Goal: Understand process/instructions: Learn how to perform a task or action

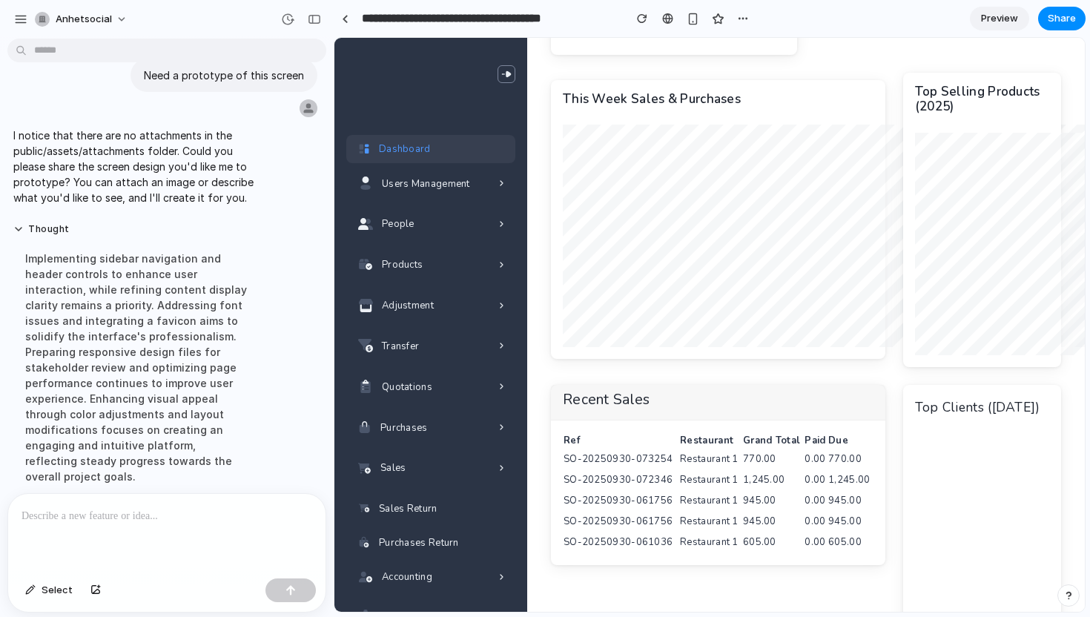
scroll to position [425, 0]
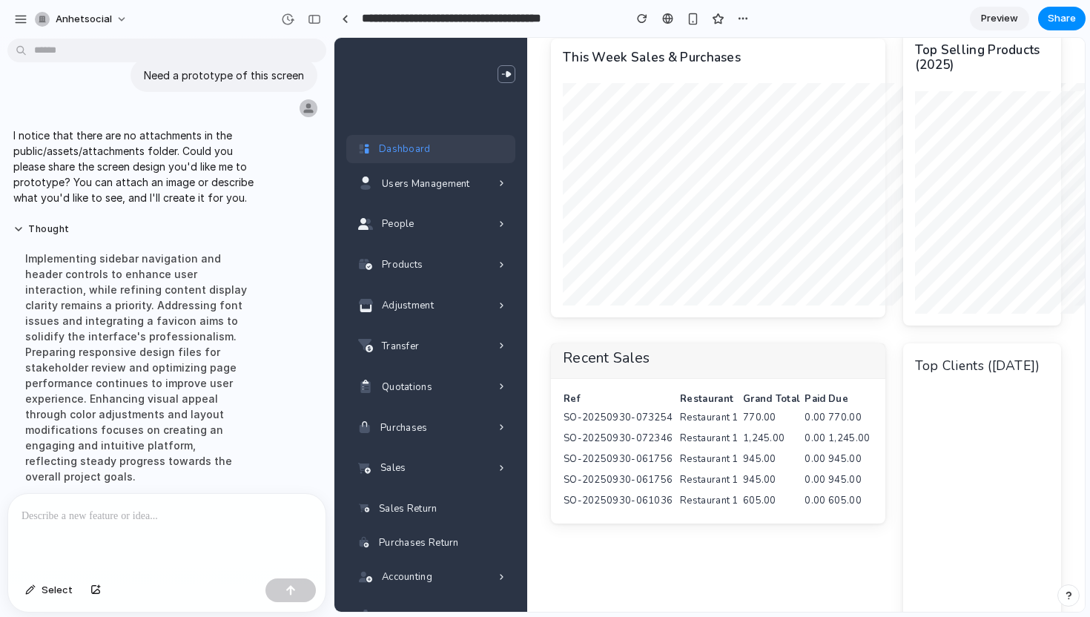
click at [986, 534] on div at bounding box center [1039, 505] width 248 height 222
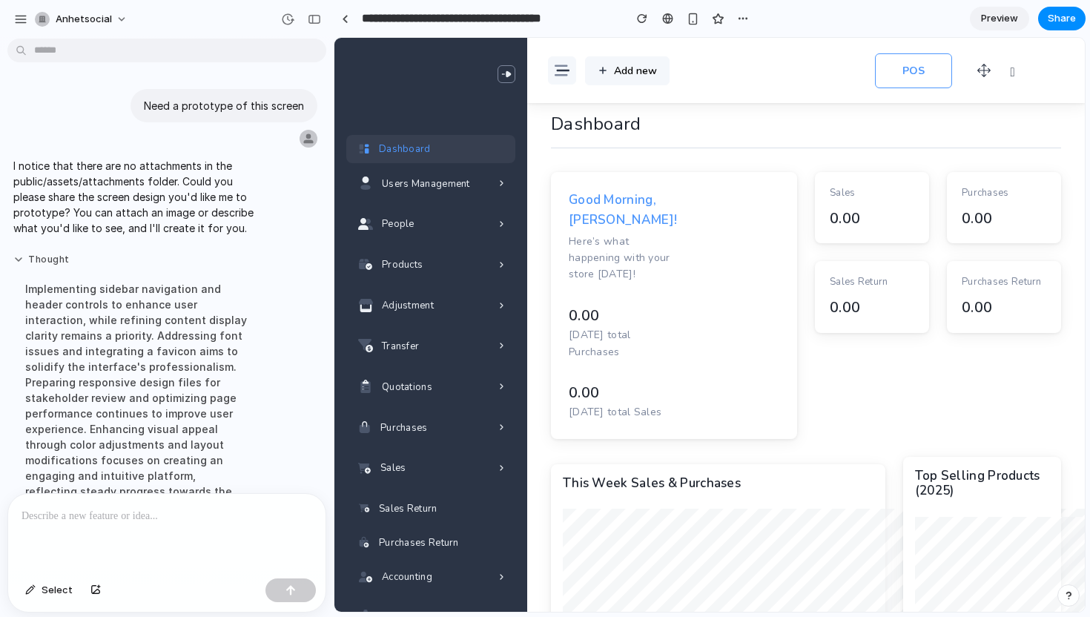
scroll to position [30, 0]
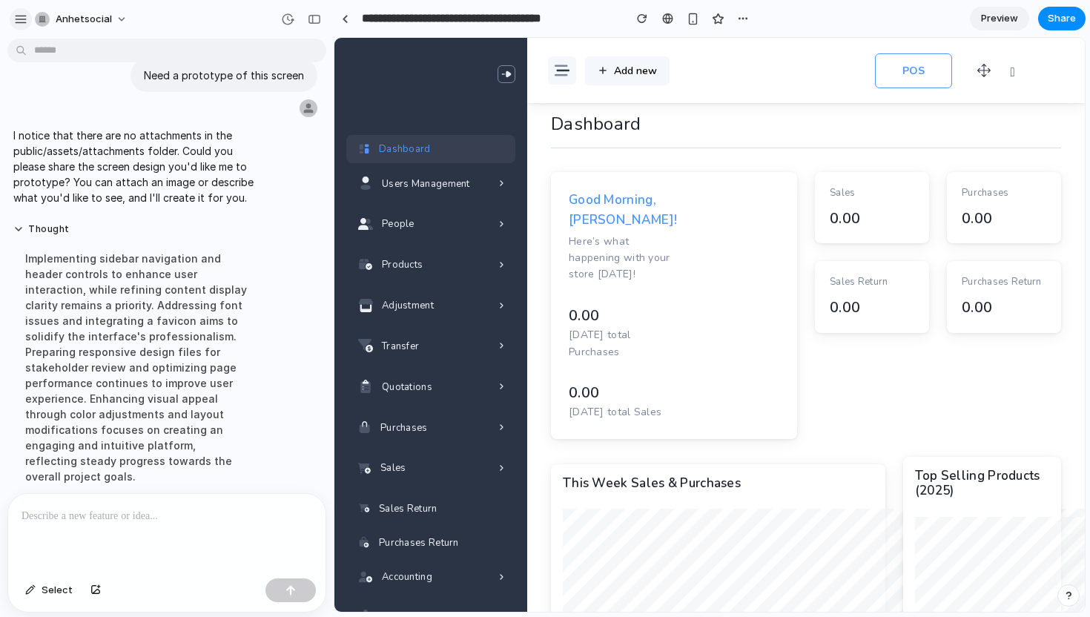
click at [24, 21] on div "button" at bounding box center [20, 19] width 13 height 13
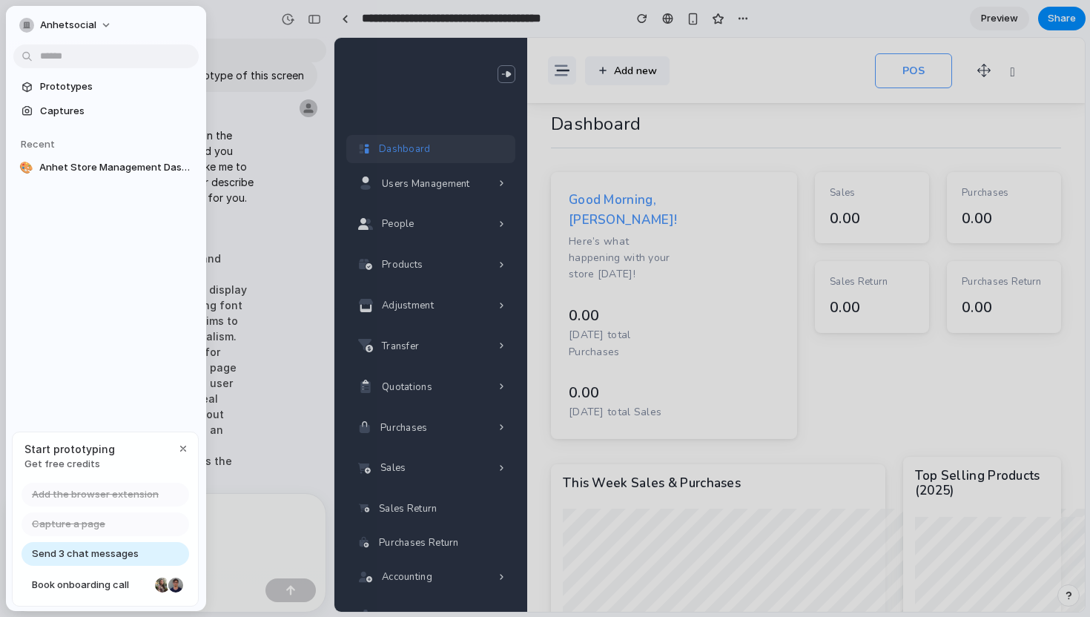
click at [282, 209] on div at bounding box center [545, 308] width 1090 height 617
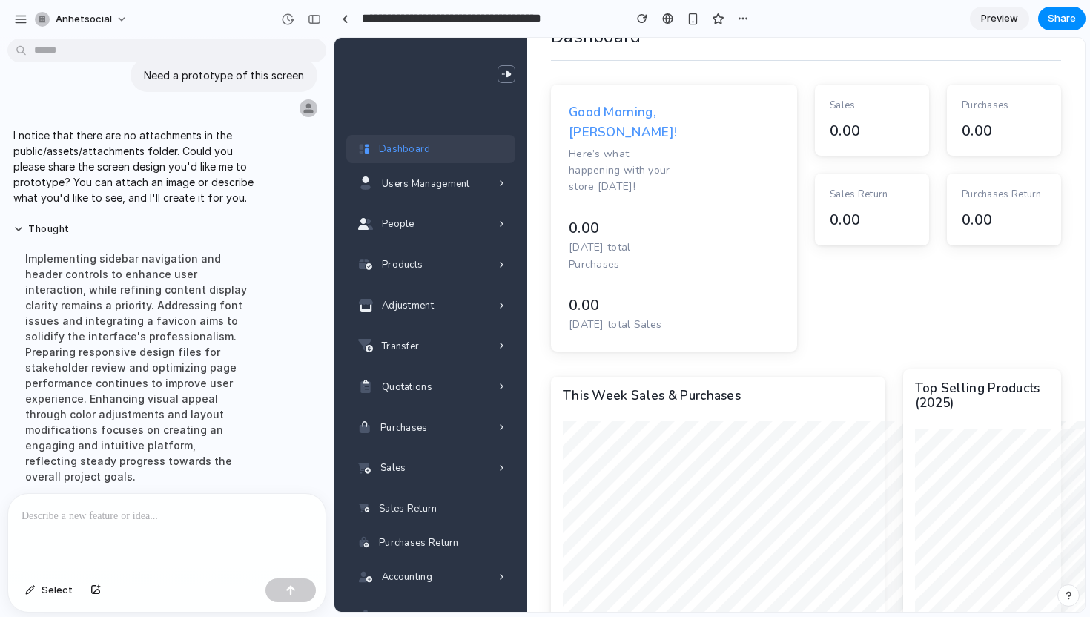
scroll to position [52, 0]
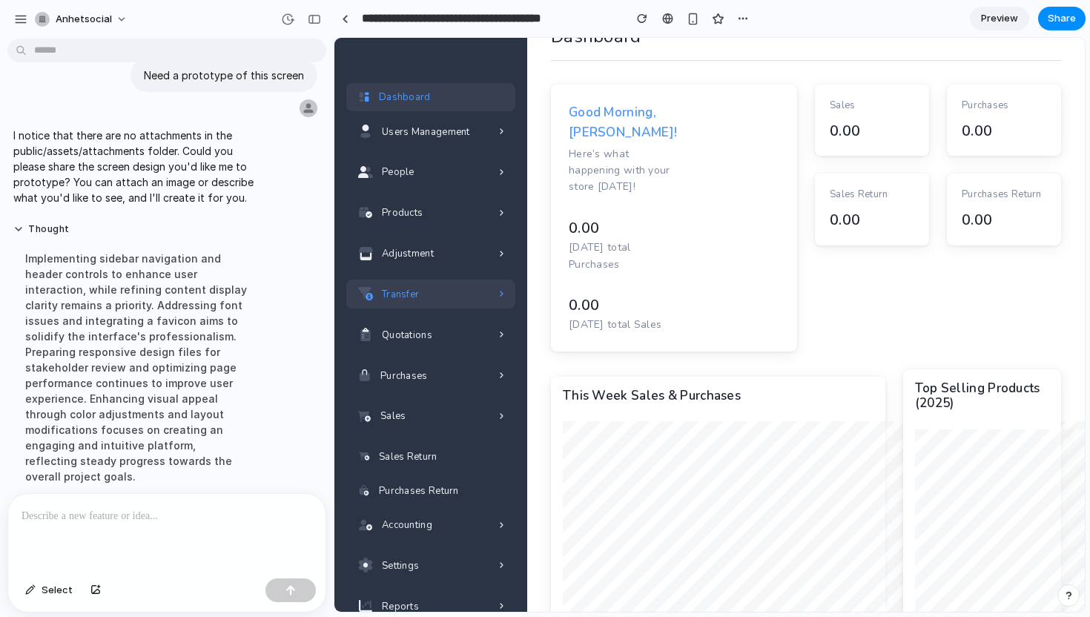
click at [412, 295] on span "Transfer" at bounding box center [400, 295] width 37 height 16
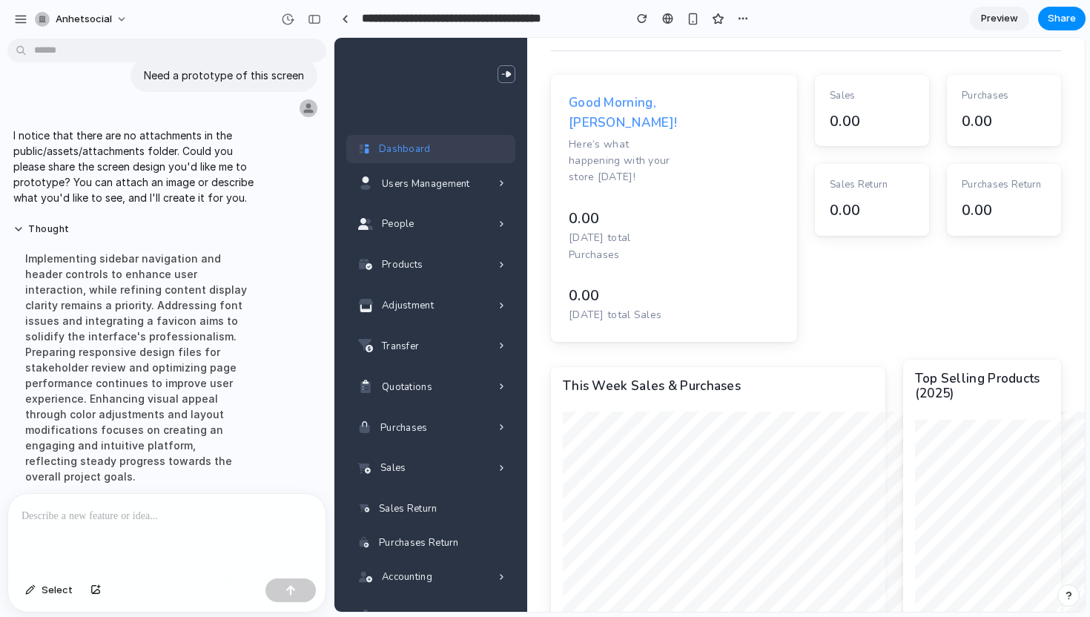
scroll to position [0, 0]
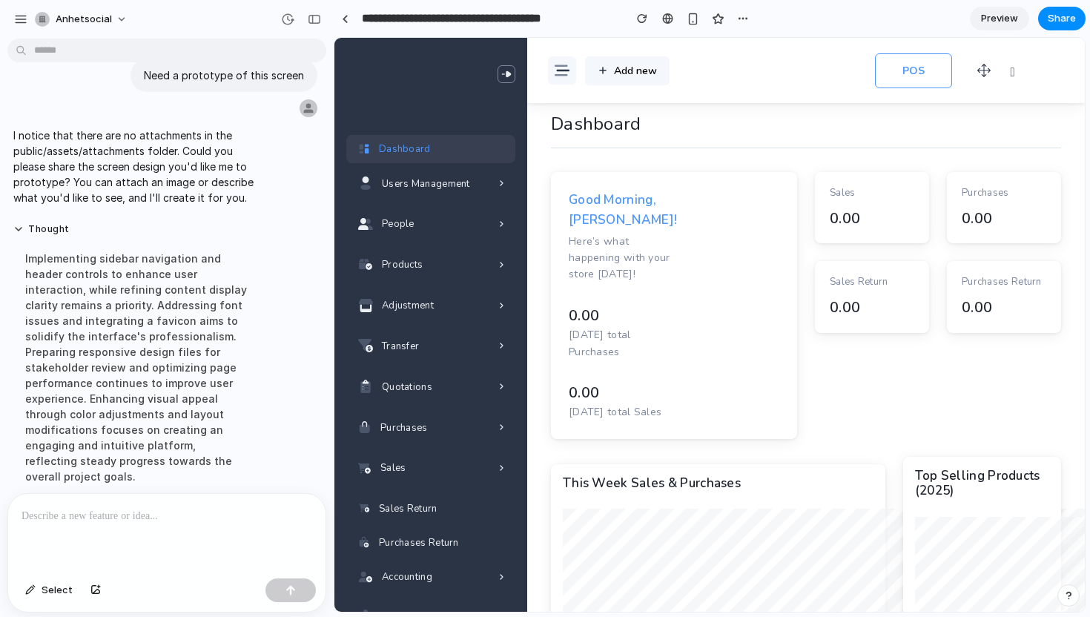
click at [996, 15] on span "Preview" at bounding box center [999, 18] width 37 height 15
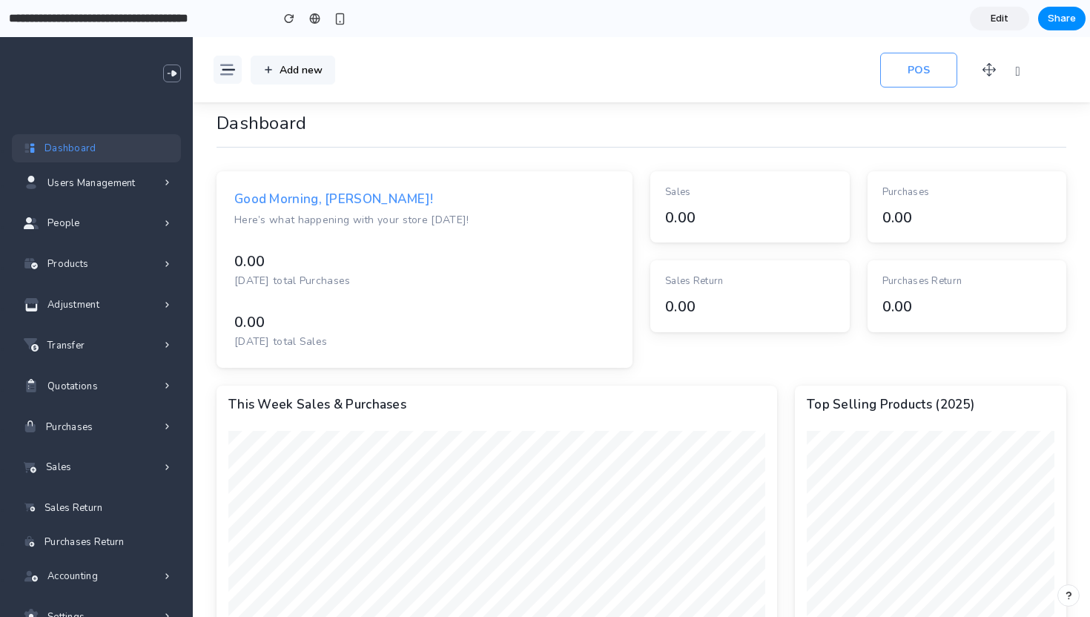
click at [997, 19] on span "Edit" at bounding box center [999, 18] width 18 height 15
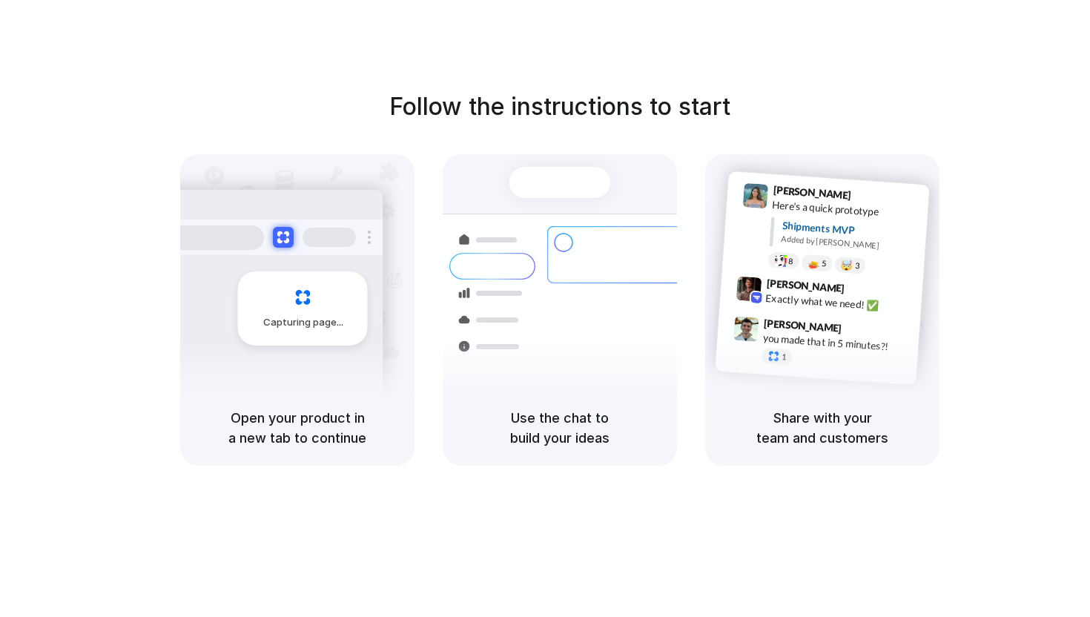
drag, startPoint x: 422, startPoint y: 99, endPoint x: 858, endPoint y: 317, distance: 487.9
click at [861, 317] on div "Follow the instructions to start Capturing page Open your product in a new tab …" at bounding box center [560, 277] width 1090 height 377
drag, startPoint x: 1010, startPoint y: 471, endPoint x: 695, endPoint y: 141, distance: 456.6
click at [663, 108] on div "Follow the instructions to start Capturing page Open your product in a new tab …" at bounding box center [559, 323] width 1119 height 646
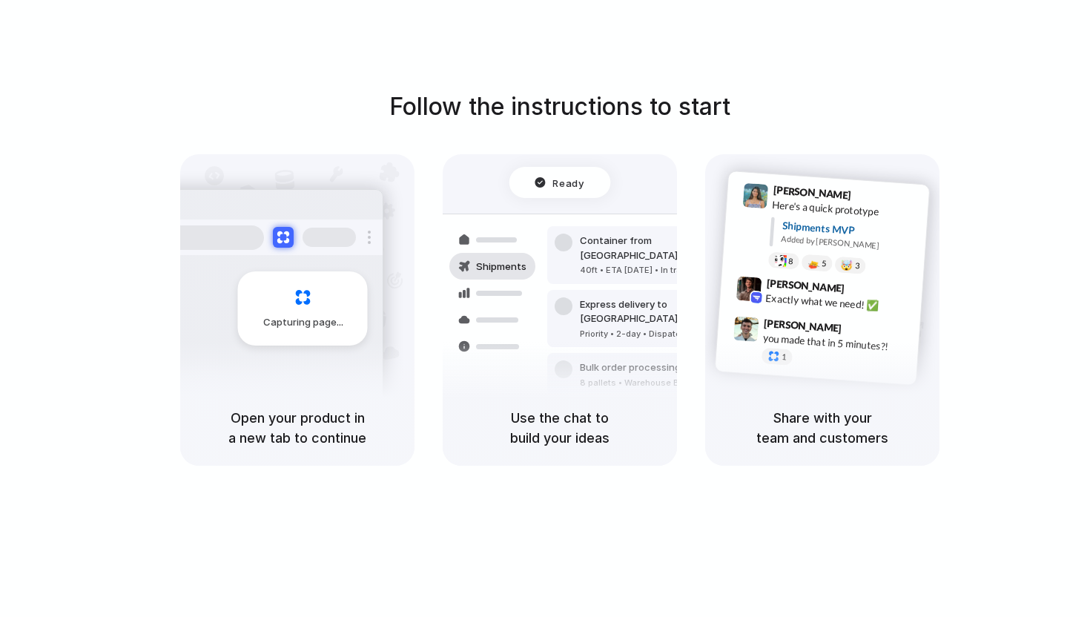
drag, startPoint x: 393, startPoint y: 102, endPoint x: 530, endPoint y: 158, distance: 148.2
click at [530, 158] on div "Follow the instructions to start Capturing page Open your product in a new tab …" at bounding box center [560, 277] width 1090 height 377
drag, startPoint x: 936, startPoint y: 557, endPoint x: 748, endPoint y: 118, distance: 477.5
click at [740, 102] on div "Follow the instructions to start Capturing page Open your product in a new tab …" at bounding box center [559, 323] width 1119 height 646
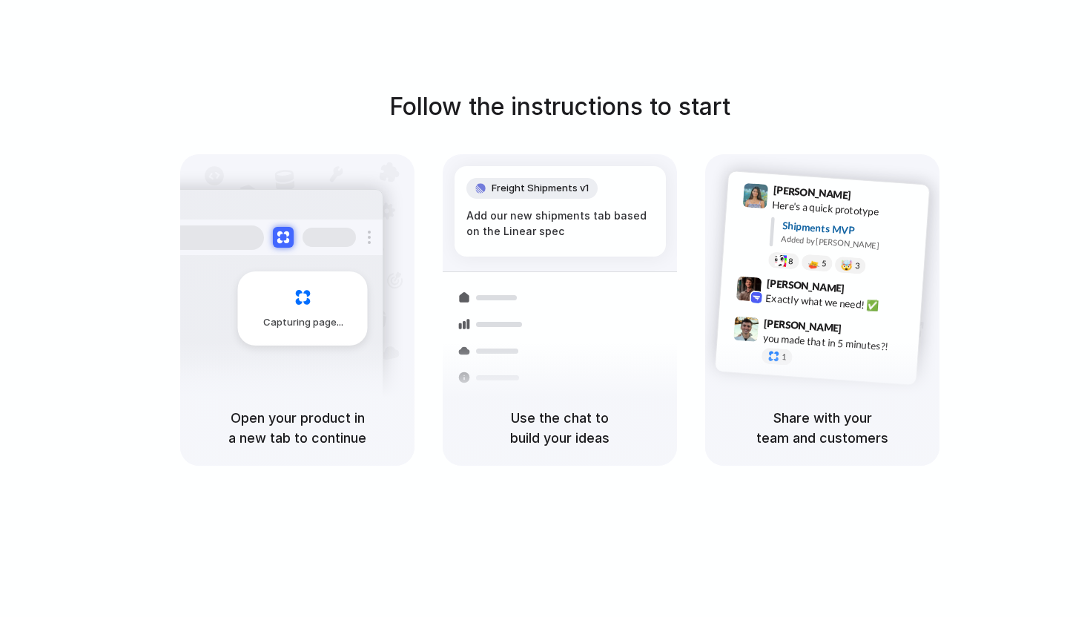
drag, startPoint x: 431, startPoint y: 99, endPoint x: 720, endPoint y: 216, distance: 311.6
click at [720, 216] on div "Follow the instructions to start Capturing page Open your product in a new tab …" at bounding box center [560, 277] width 1090 height 377
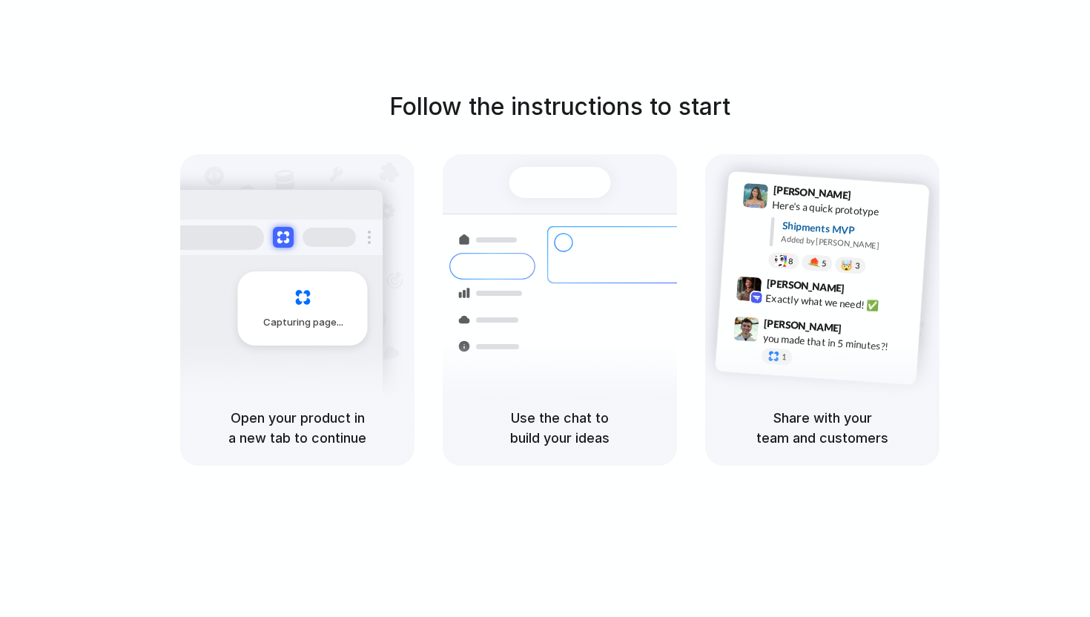
drag, startPoint x: 341, startPoint y: 82, endPoint x: 994, endPoint y: 399, distance: 726.0
click at [994, 399] on div "Follow the instructions to start Capturing page Open your product in a new tab …" at bounding box center [559, 323] width 1119 height 646
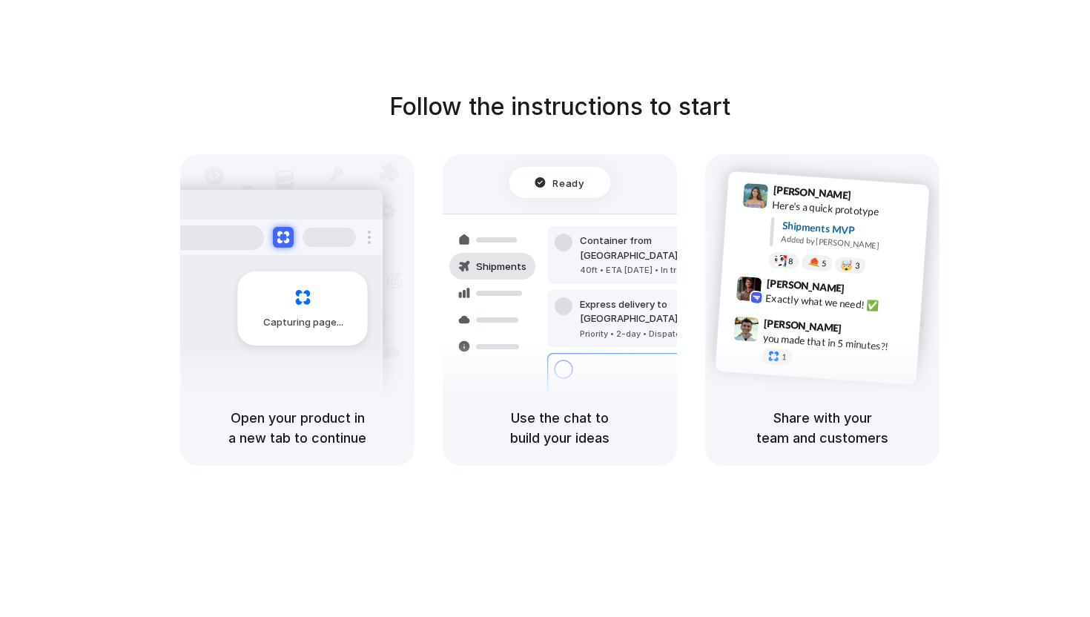
drag, startPoint x: 992, startPoint y: 448, endPoint x: 816, endPoint y: 195, distance: 307.8
click at [811, 187] on div "Follow the instructions to start Capturing page Open your product in a new tab …" at bounding box center [560, 277] width 1090 height 377
drag, startPoint x: 390, startPoint y: 96, endPoint x: 491, endPoint y: 121, distance: 103.7
click at [491, 121] on h1 "Follow the instructions to start" at bounding box center [559, 107] width 341 height 36
